Goal: Navigation & Orientation: Understand site structure

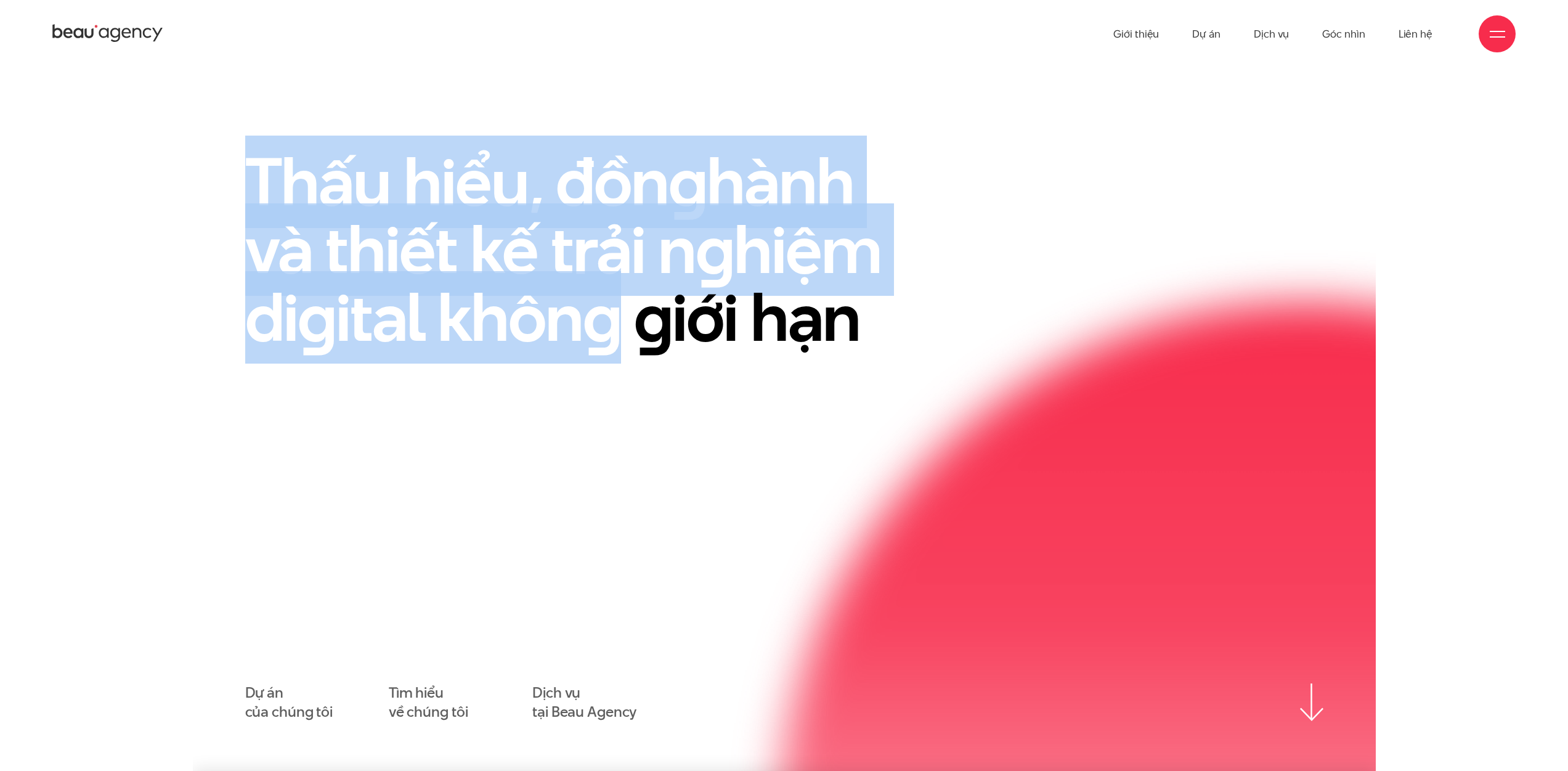
drag, startPoint x: 577, startPoint y: 263, endPoint x: 912, endPoint y: 341, distance: 344.0
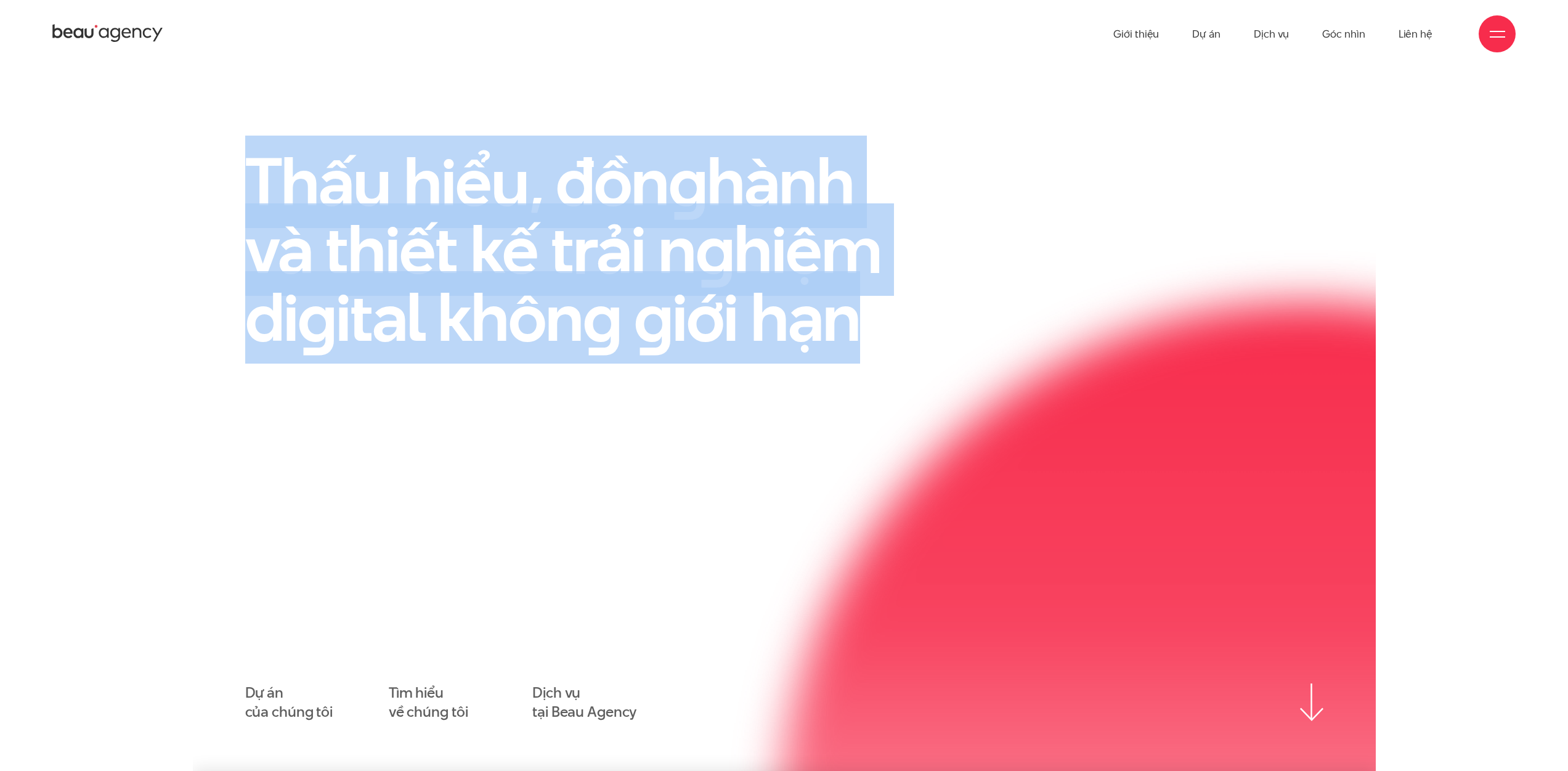
click at [912, 341] on h1 "Thấu hiểu, đồn g hành và thiết kế trải n g hiệm di g ital khôn g g iới hạn" at bounding box center [584, 250] width 678 height 204
drag, startPoint x: 804, startPoint y: 321, endPoint x: 70, endPoint y: 145, distance: 754.8
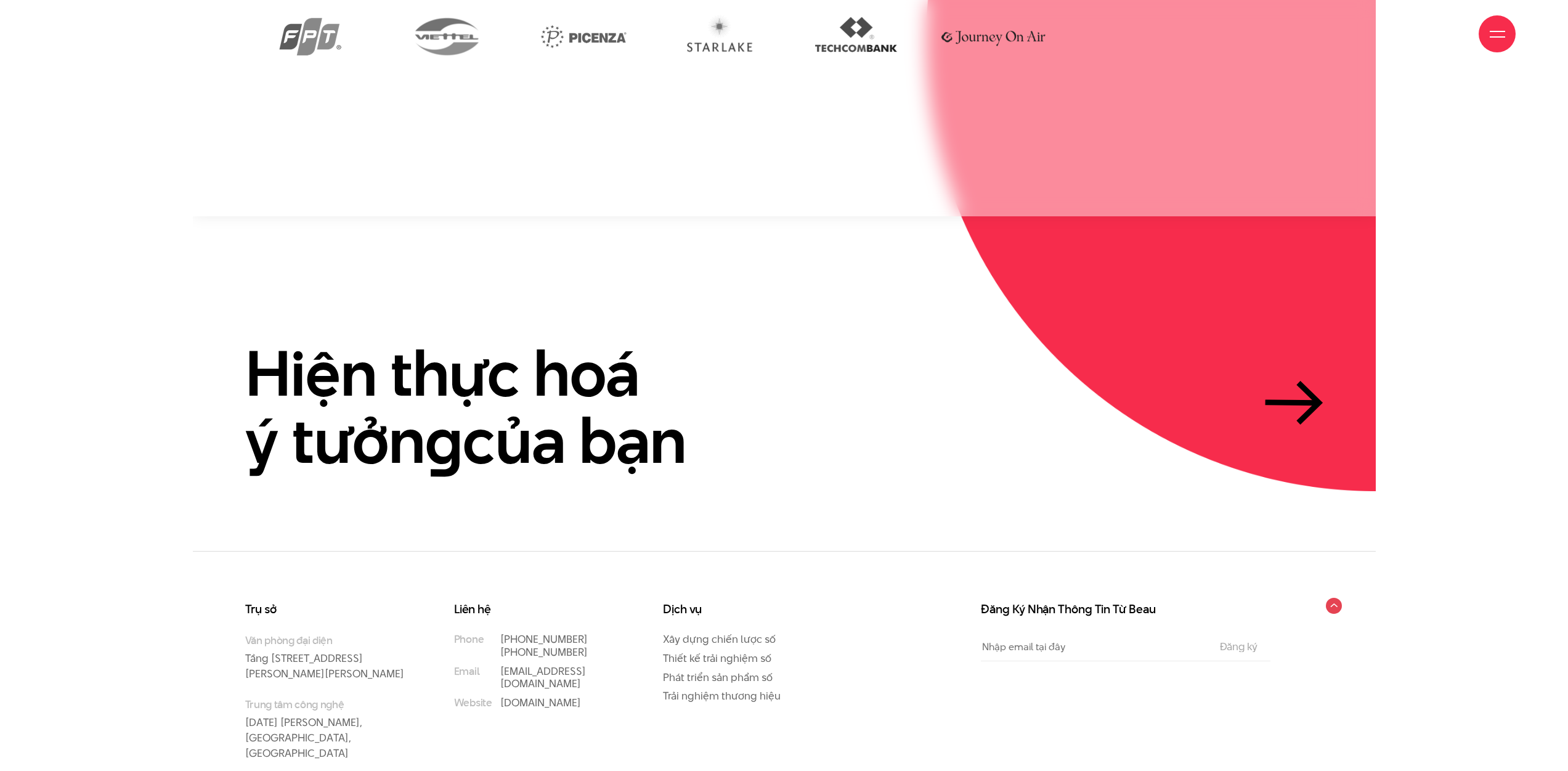
scroll to position [3790, 0]
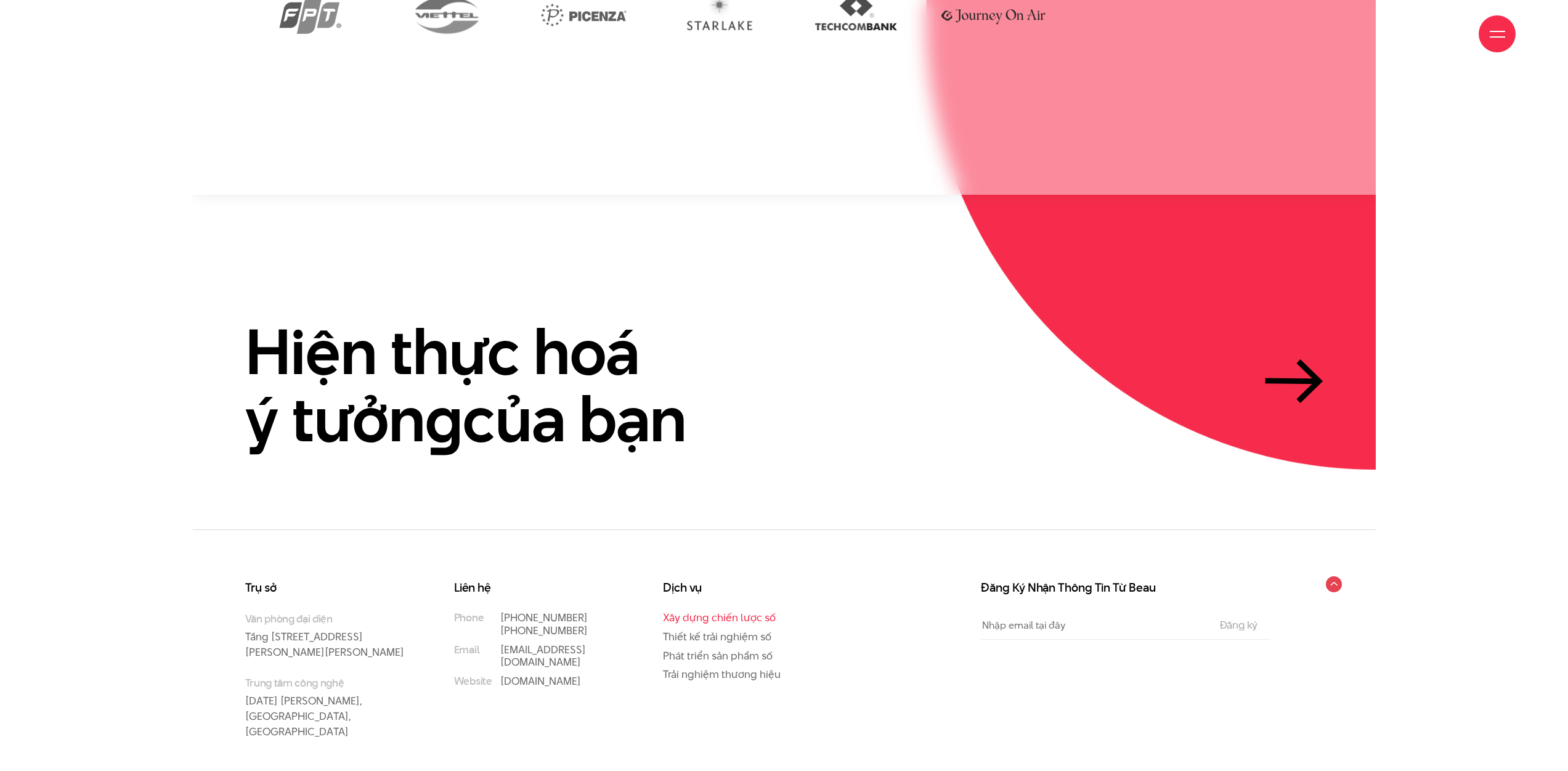
click at [720, 610] on link "Xây dựng chiến lược số" at bounding box center [719, 617] width 113 height 15
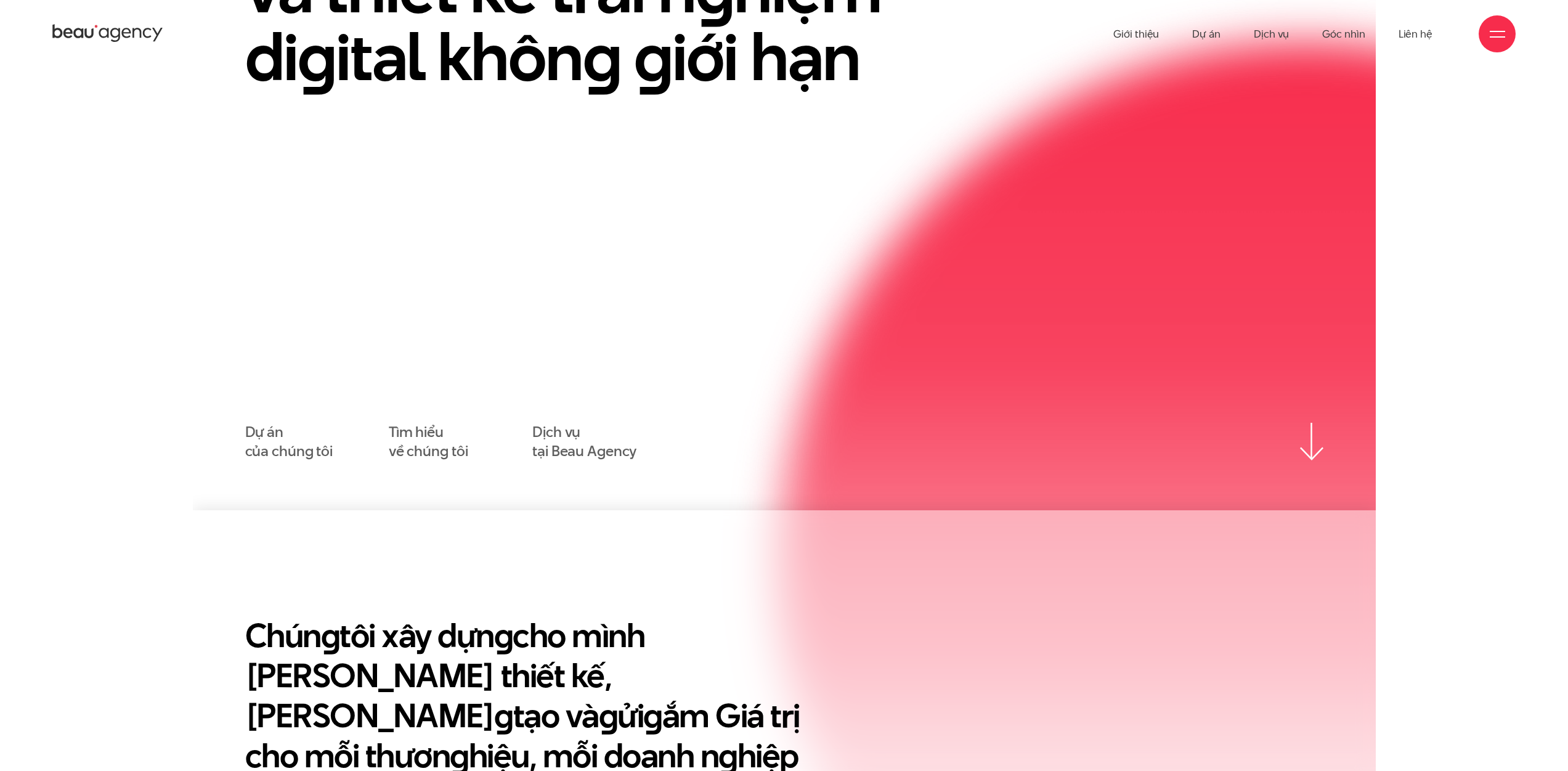
scroll to position [0, 0]
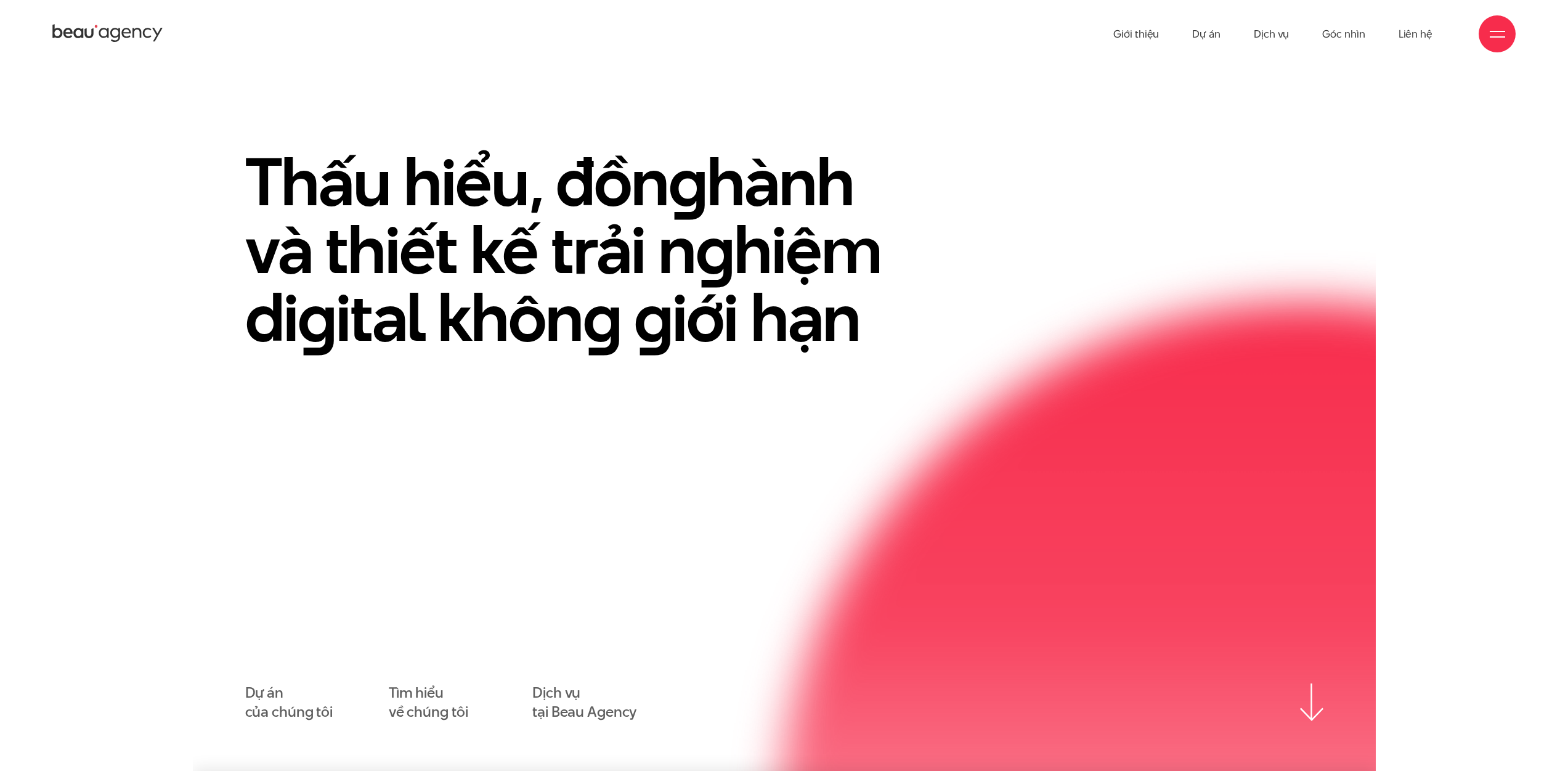
click at [143, 40] on icon at bounding box center [108, 34] width 111 height 22
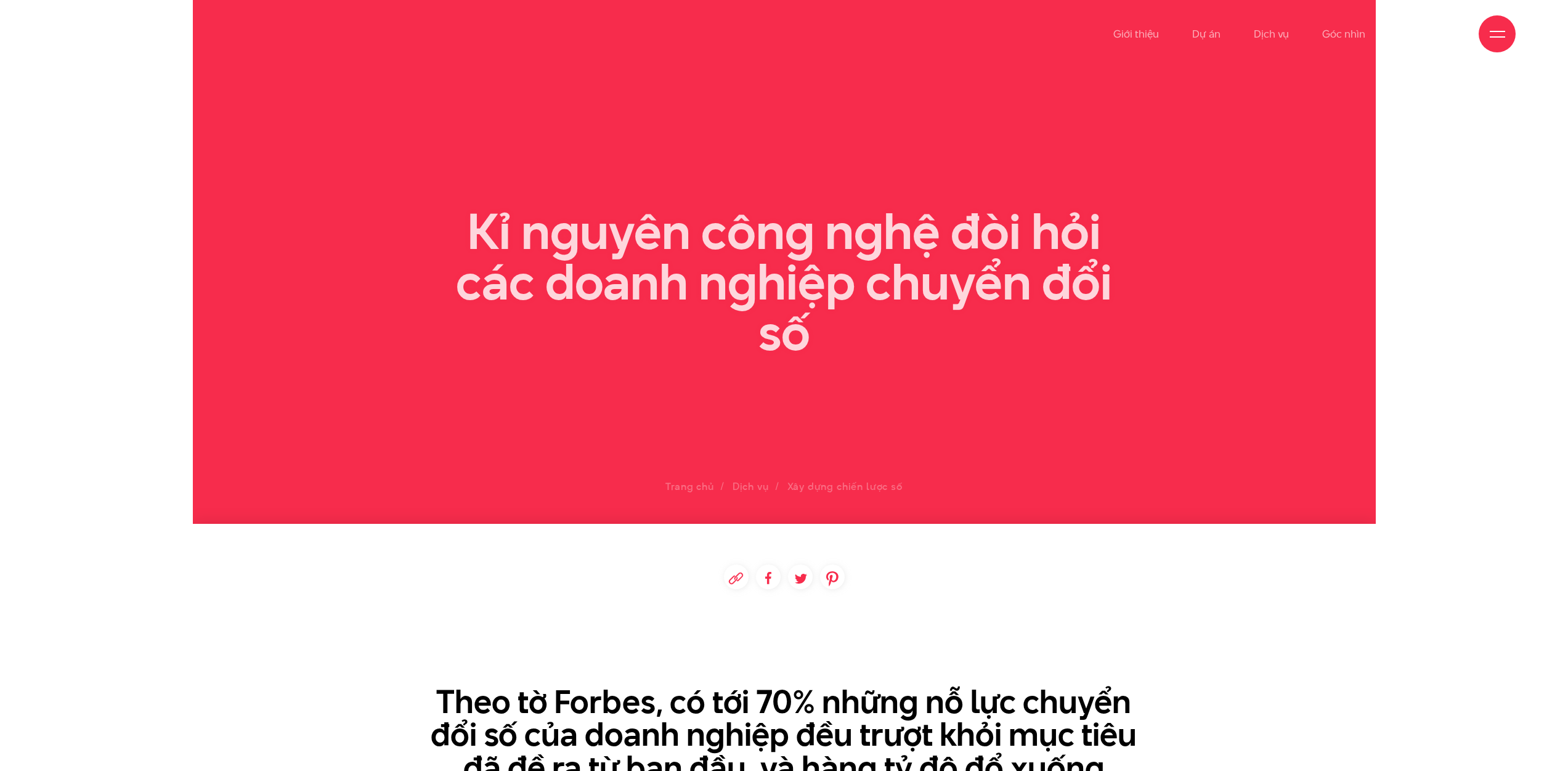
drag, startPoint x: 420, startPoint y: 185, endPoint x: 961, endPoint y: 372, distance: 572.4
click at [914, 369] on section at bounding box center [784, 262] width 1183 height 524
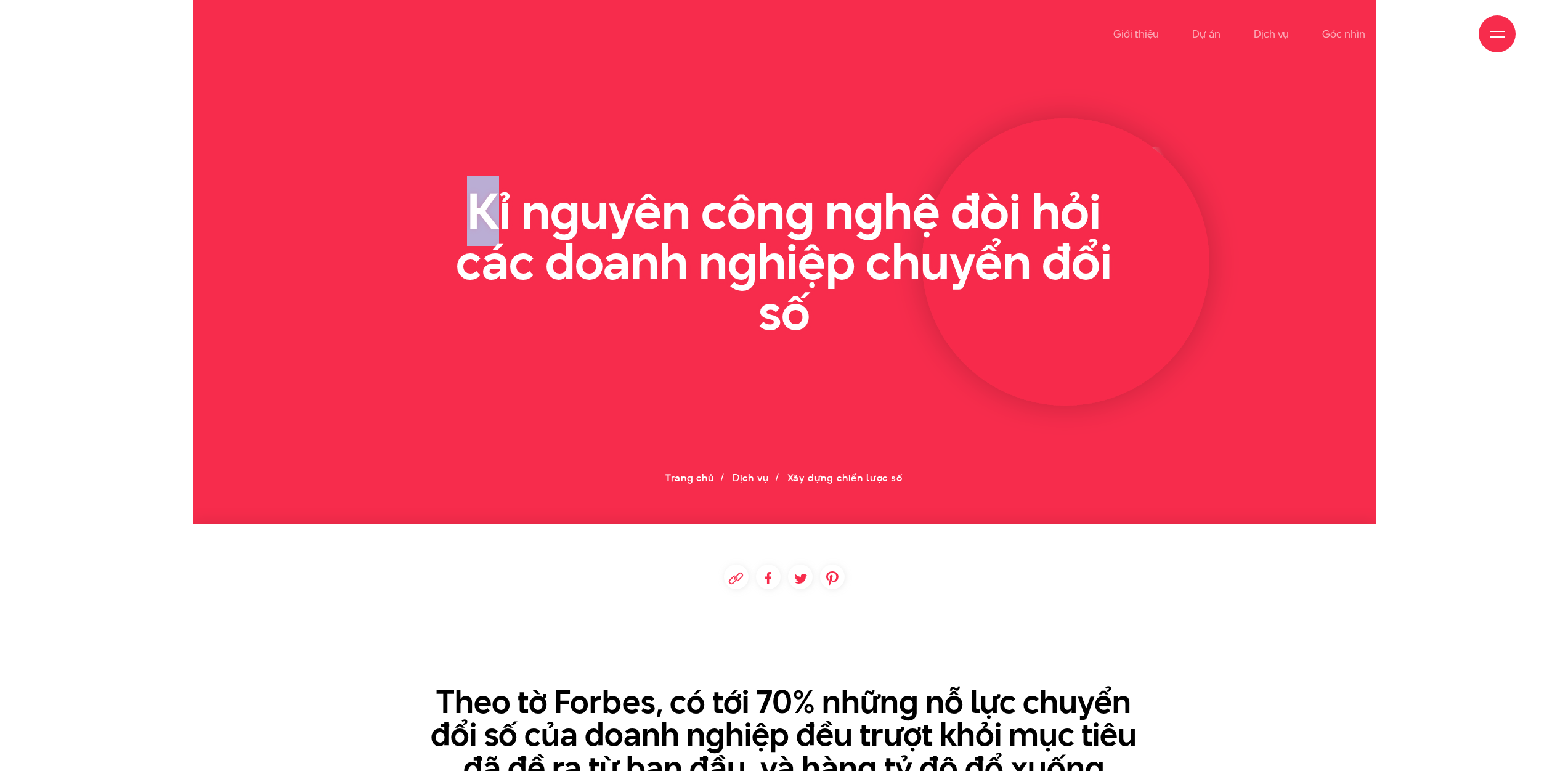
drag, startPoint x: 1031, startPoint y: 341, endPoint x: 429, endPoint y: 197, distance: 619.0
click at [499, 214] on section at bounding box center [784, 262] width 1183 height 524
click at [429, 197] on div "Kỉ nguyên công nghệ đòi hỏi các doanh nghiệp chuyển đổi số" at bounding box center [784, 262] width 739 height 151
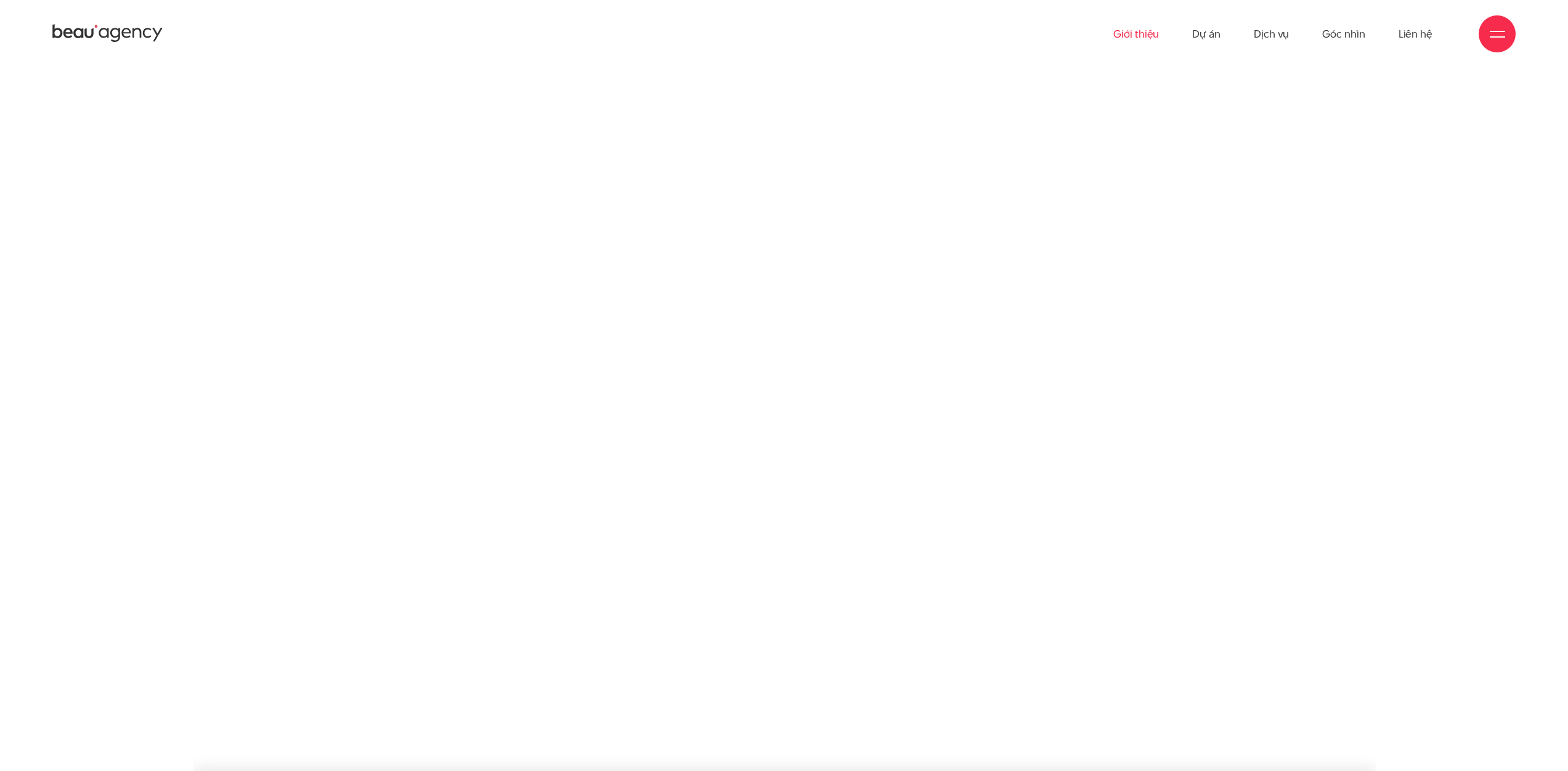
click at [1156, 35] on link "Giới thiệu" at bounding box center [1136, 34] width 45 height 68
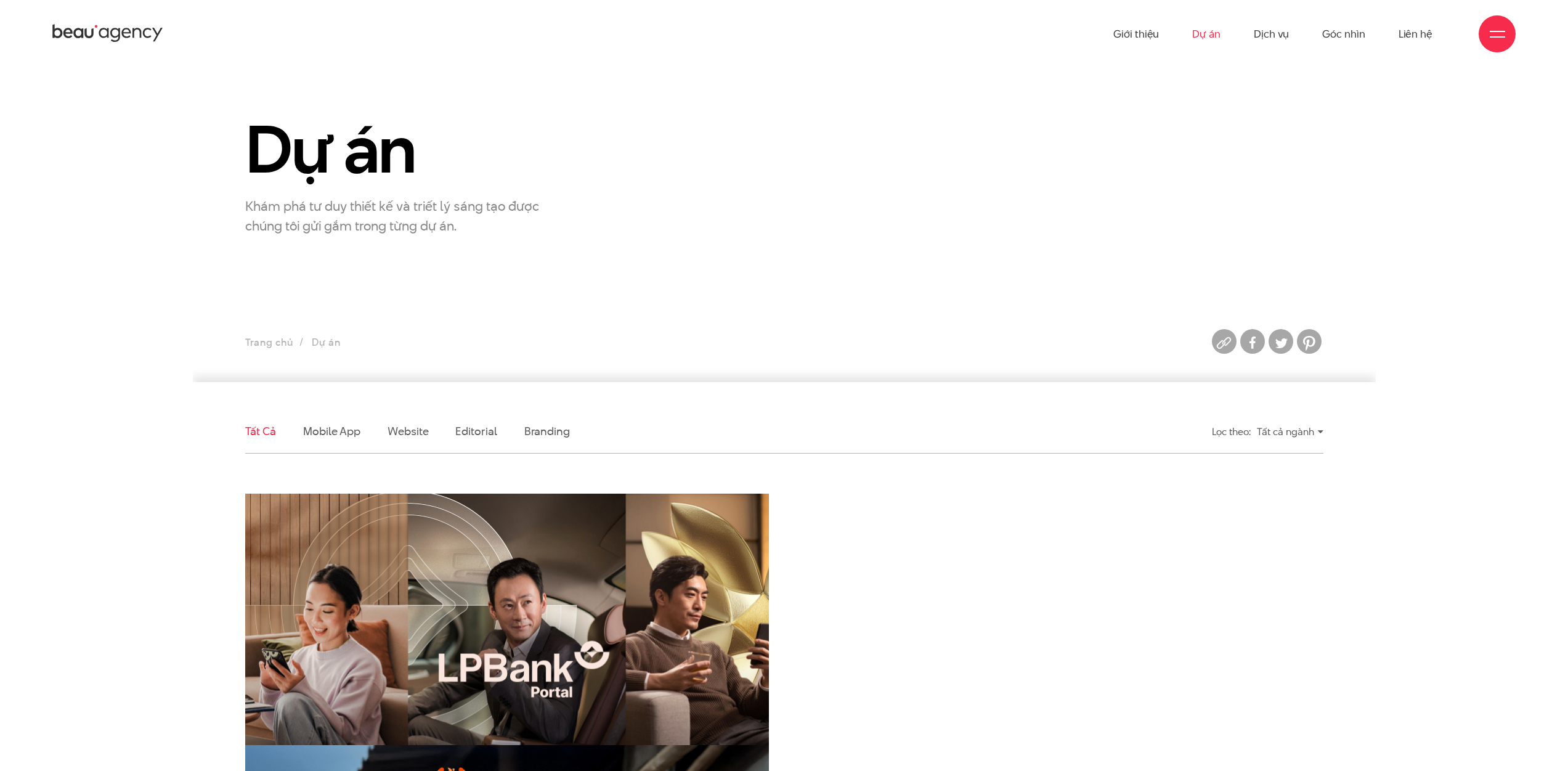
click at [1278, 30] on link "Dịch vụ" at bounding box center [1272, 34] width 35 height 68
